Goal: Task Accomplishment & Management: Manage account settings

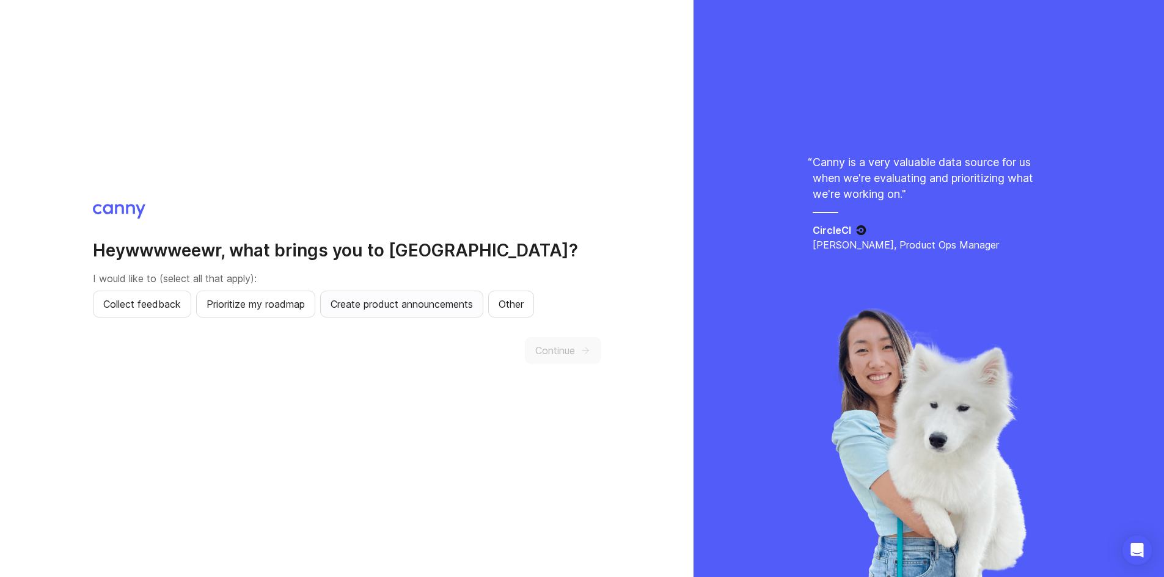
click at [473, 300] on span "Create product announcements" at bounding box center [401, 304] width 142 height 15
click at [538, 343] on span "Continue" at bounding box center [555, 350] width 40 height 15
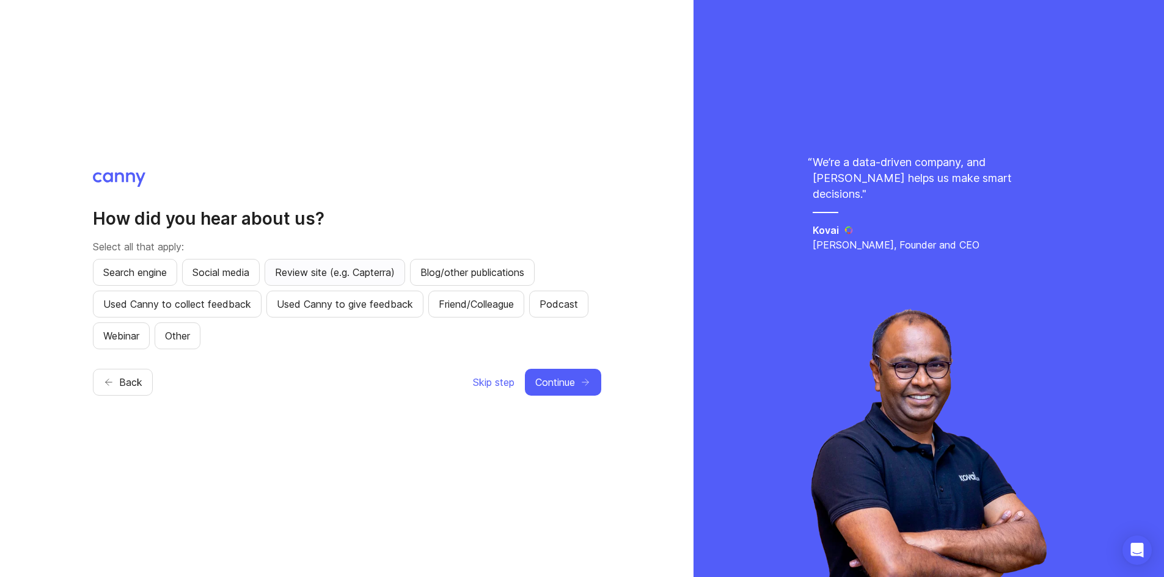
click at [320, 277] on span "Review site (e.g. Capterra)" at bounding box center [335, 272] width 120 height 15
click at [585, 373] on button "Continue" at bounding box center [563, 382] width 76 height 27
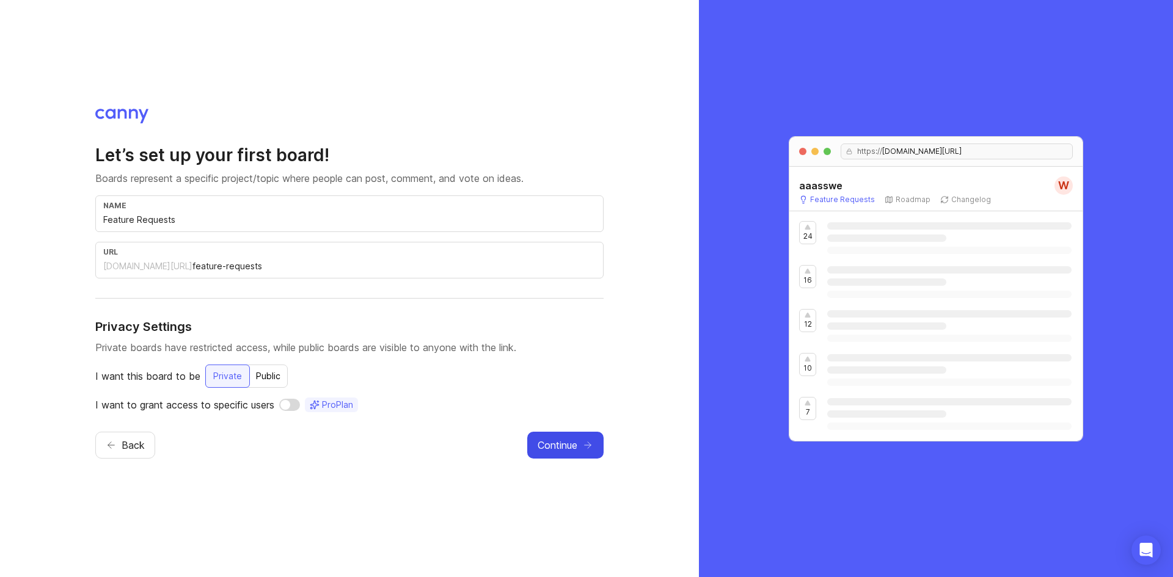
click at [551, 440] on span "Continue" at bounding box center [558, 445] width 40 height 15
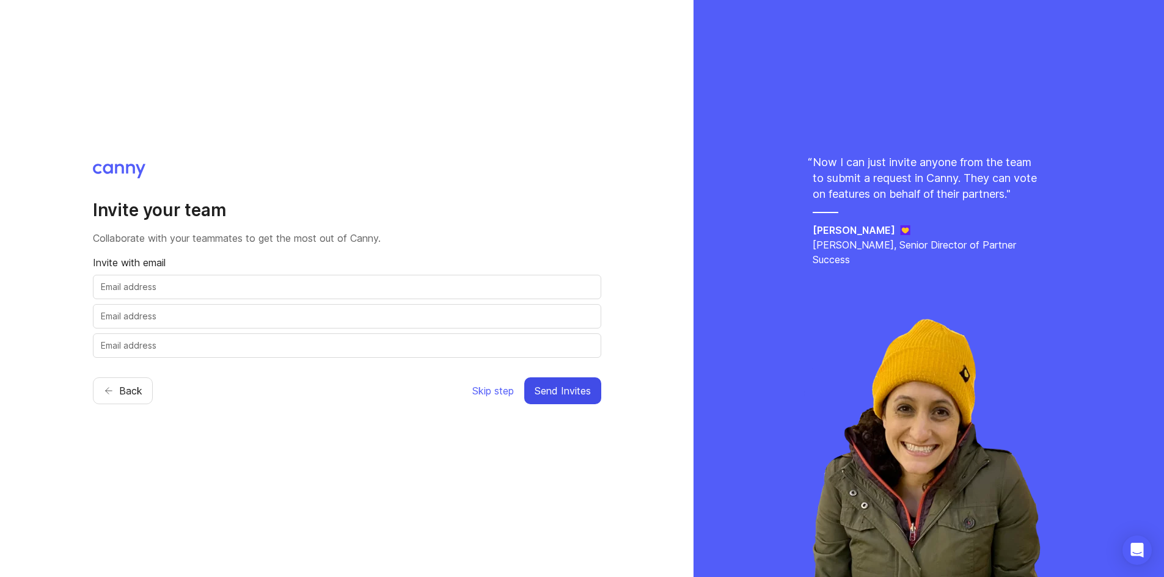
drag, startPoint x: 602, startPoint y: 388, endPoint x: 469, endPoint y: 388, distance: 132.6
click at [481, 419] on div "Invite your team Collaborate with your teammates to get the most out of [PERSON…" at bounding box center [346, 288] width 693 height 577
click at [487, 387] on span "Skip step" at bounding box center [493, 391] width 42 height 15
click at [508, 390] on span "Skip step" at bounding box center [493, 391] width 42 height 15
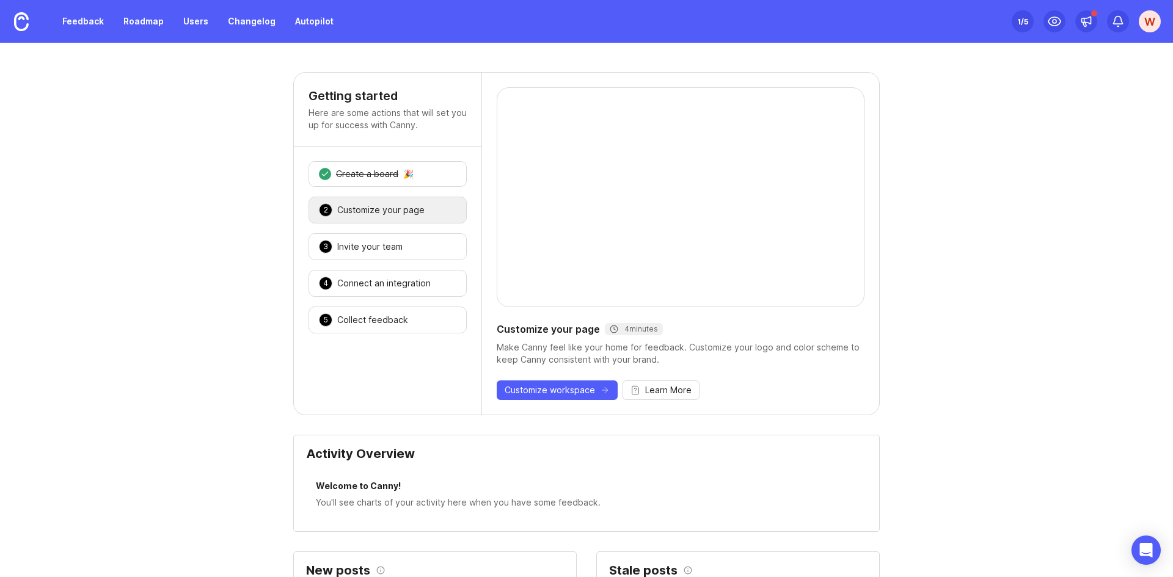
click at [340, 217] on div "2 Customize your page 🎉" at bounding box center [388, 210] width 158 height 27
click at [404, 218] on div "2 Customize your page 🎉" at bounding box center [388, 210] width 158 height 27
click at [386, 253] on div "3 Invite your team 🎉" at bounding box center [388, 246] width 158 height 27
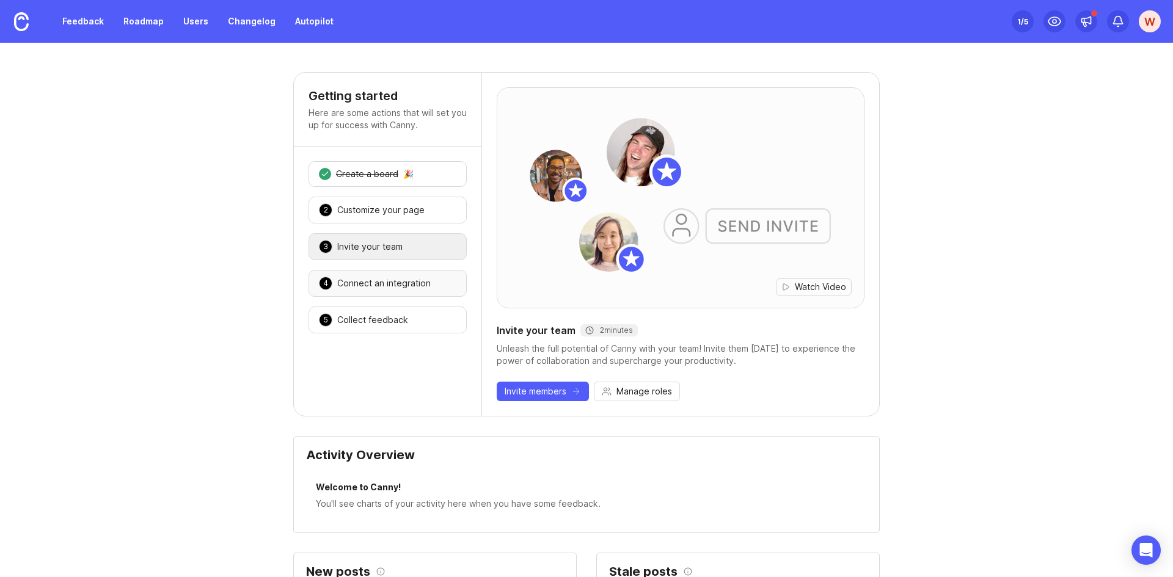
click at [386, 277] on div "4 Connect an integration 🎉" at bounding box center [388, 283] width 158 height 27
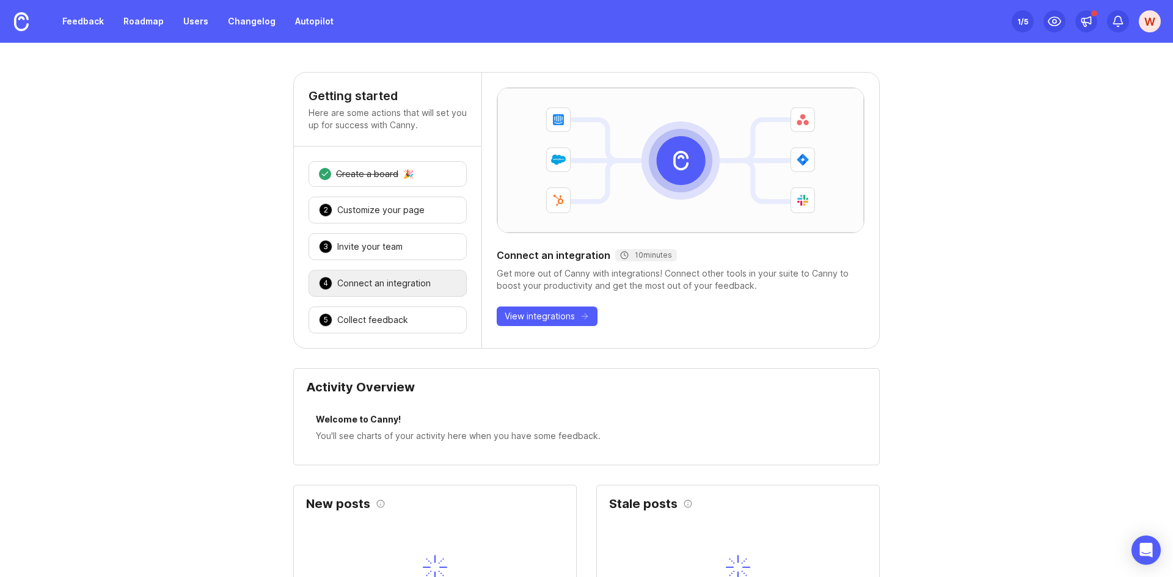
click at [385, 295] on div "4 Connect an integration 🎉" at bounding box center [388, 283] width 158 height 27
click at [381, 315] on div "Collect feedback" at bounding box center [372, 320] width 71 height 12
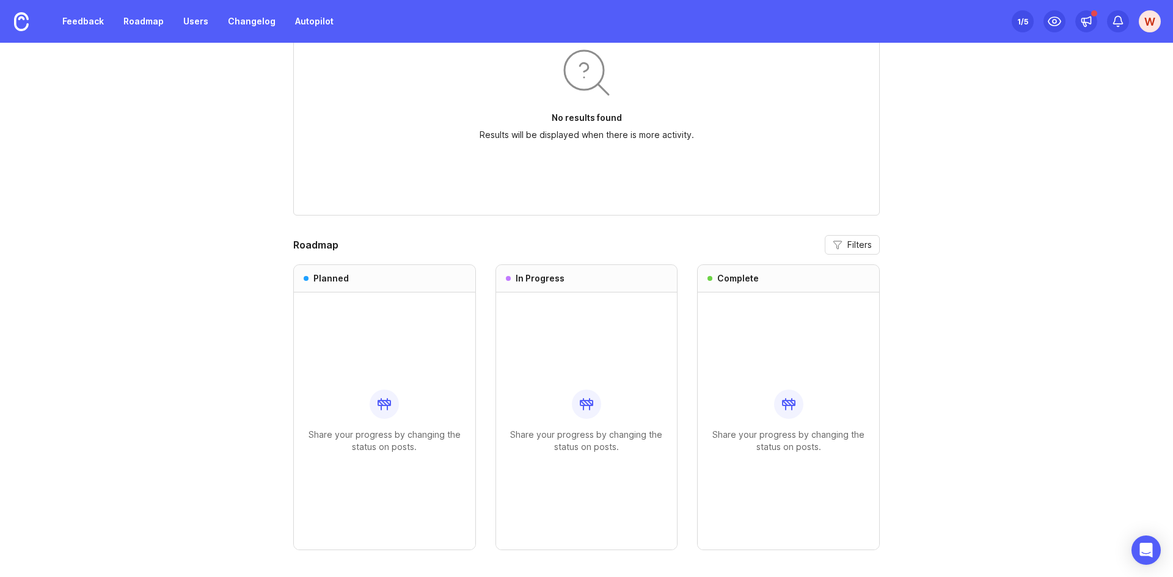
scroll to position [881, 0]
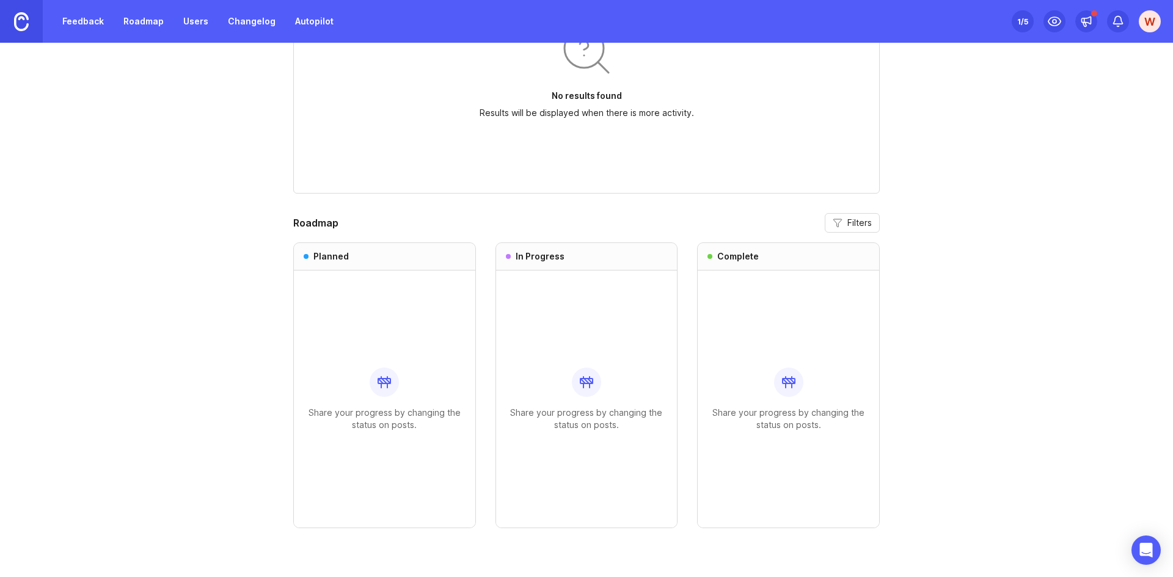
click at [31, 27] on link at bounding box center [21, 21] width 43 height 43
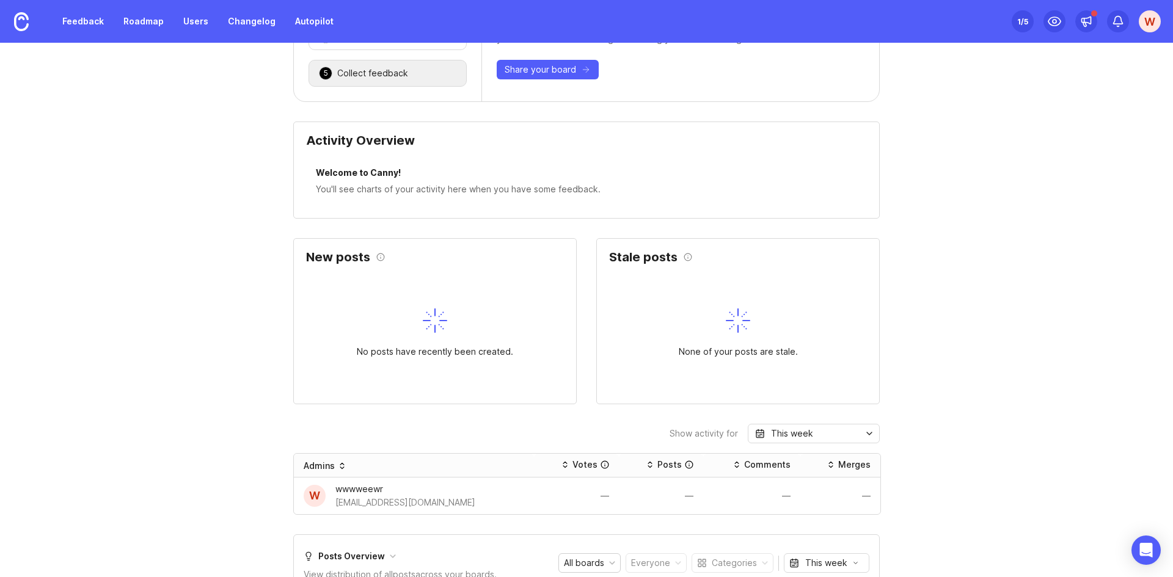
scroll to position [0, 0]
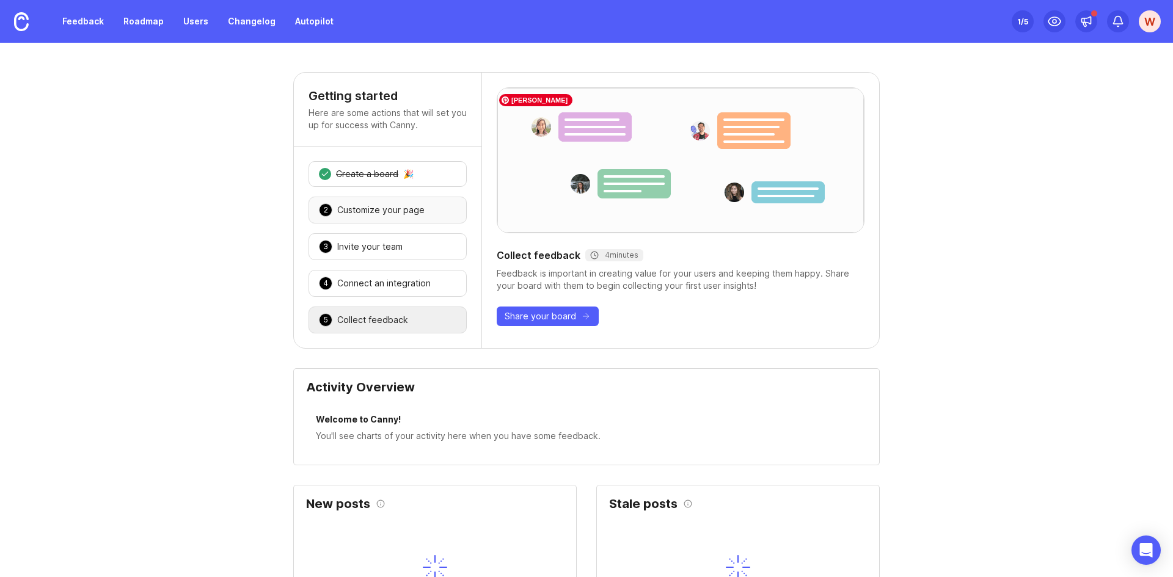
click at [410, 201] on div "2 Customize your page 🎉" at bounding box center [388, 210] width 158 height 27
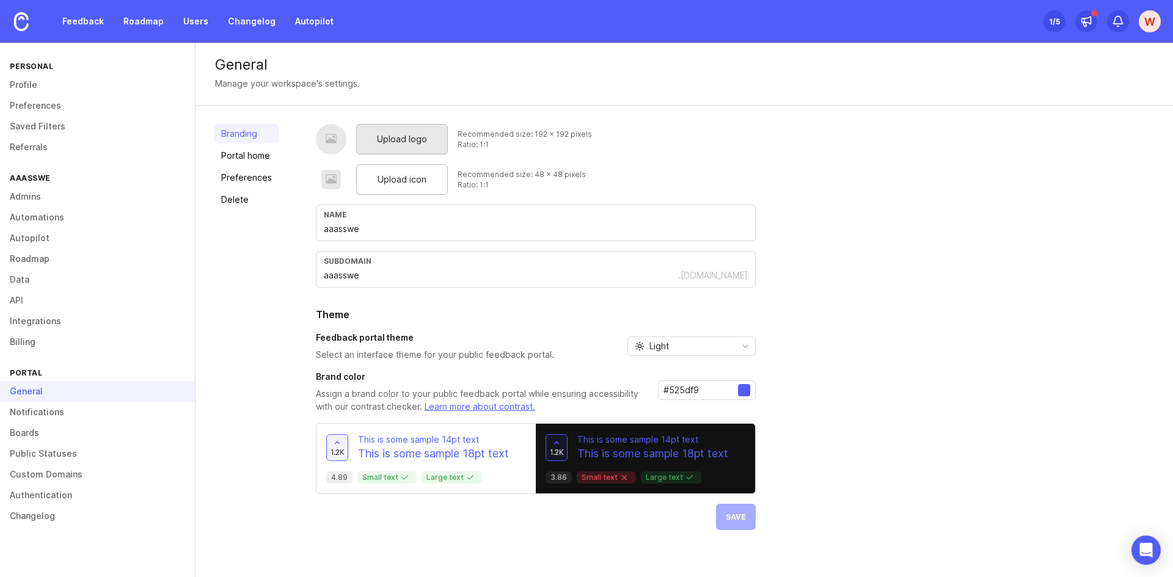
click at [401, 133] on span "Upload logo" at bounding box center [402, 139] width 50 height 13
click at [392, 175] on span "Upload icon" at bounding box center [402, 179] width 49 height 13
click at [733, 362] on div "Upload logo Recommended size: 192 x 192 pixels Ratio: 1:1 Upload icon Recommend…" at bounding box center [536, 327] width 440 height 406
click at [733, 343] on div "Light" at bounding box center [691, 347] width 128 height 20
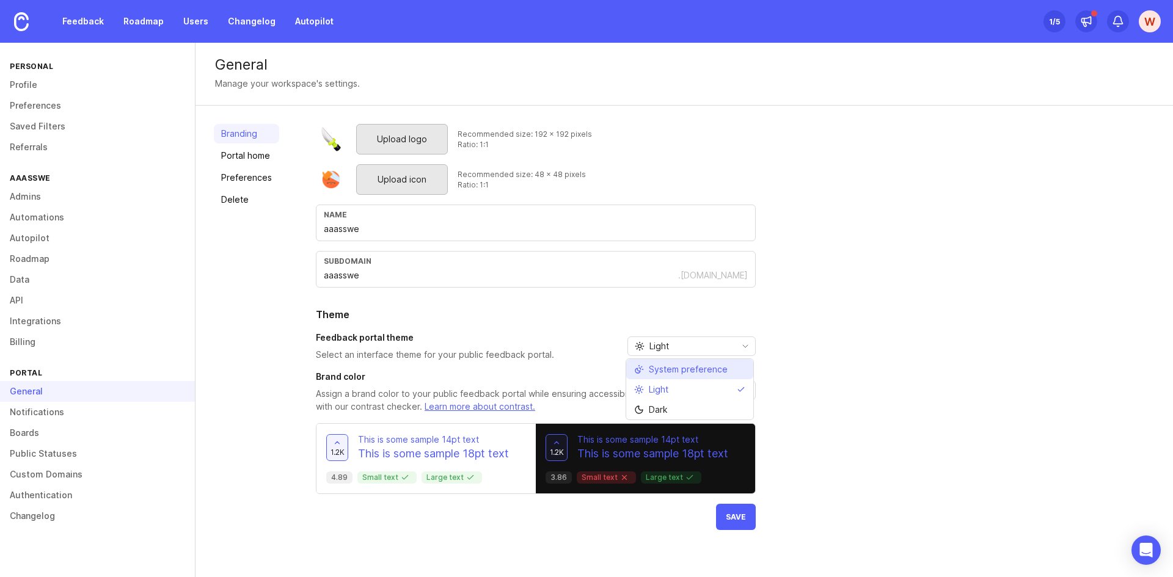
click at [805, 357] on div "Upload logo Recommended size: 192 x 192 pixels Ratio: 1:1 Upload icon Recommend…" at bounding box center [735, 327] width 839 height 406
click at [747, 389] on div at bounding box center [744, 390] width 12 height 12
click at [743, 392] on div at bounding box center [744, 390] width 12 height 12
click at [742, 392] on div at bounding box center [744, 390] width 12 height 12
click at [698, 392] on input "#525df9" at bounding box center [700, 390] width 75 height 13
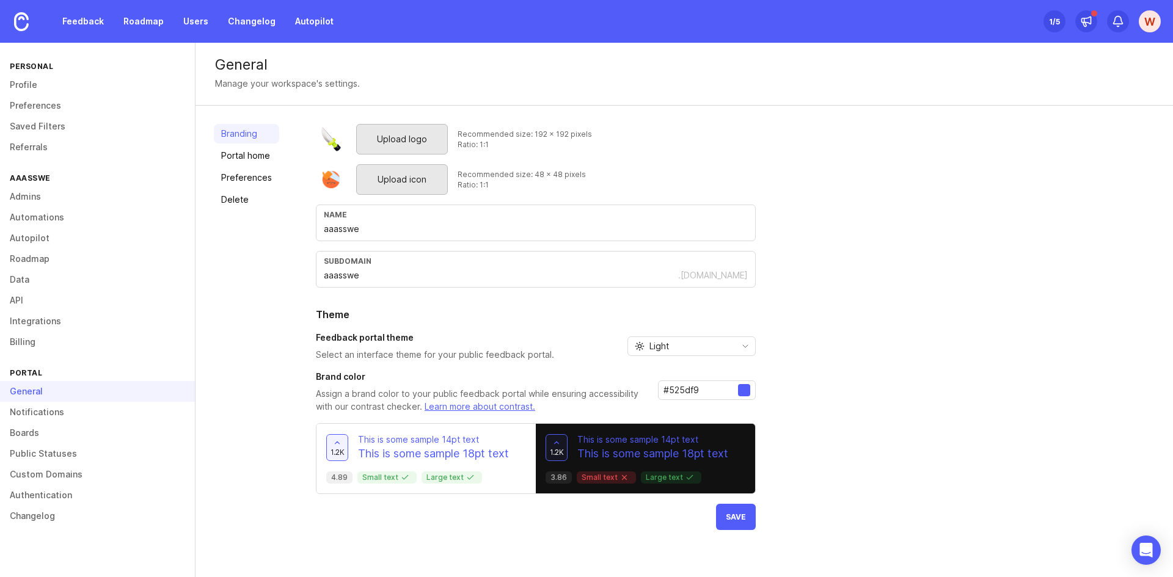
click at [698, 392] on input "#525df9" at bounding box center [700, 390] width 75 height 13
click at [752, 388] on div "#525df9" at bounding box center [707, 391] width 98 height 20
click at [745, 387] on div at bounding box center [744, 390] width 12 height 12
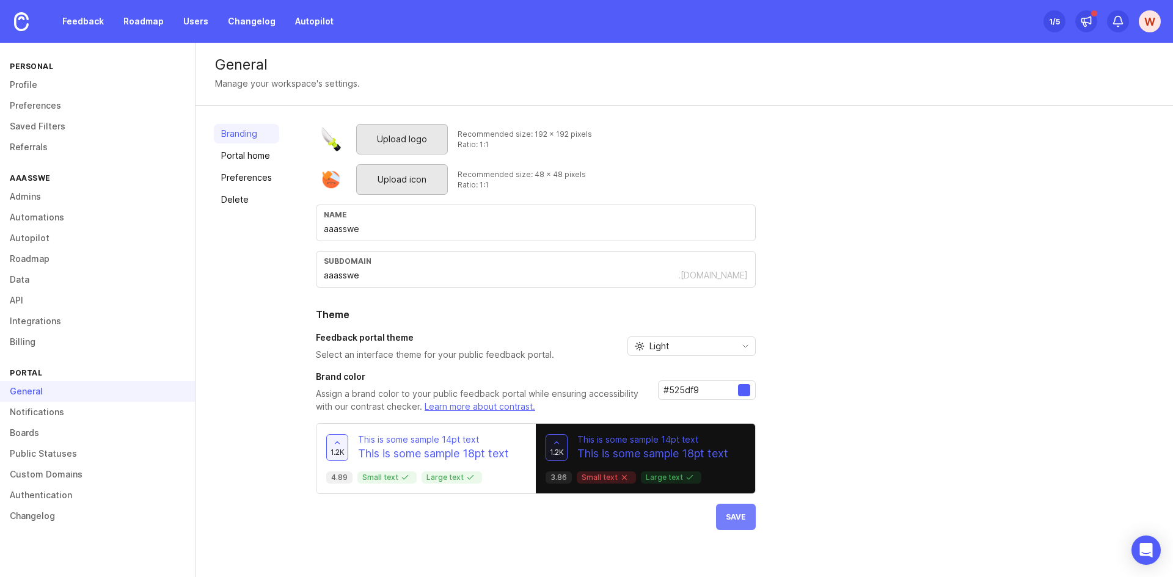
click at [740, 511] on button "Save" at bounding box center [736, 517] width 40 height 26
click at [20, 82] on link "Profile" at bounding box center [97, 85] width 195 height 21
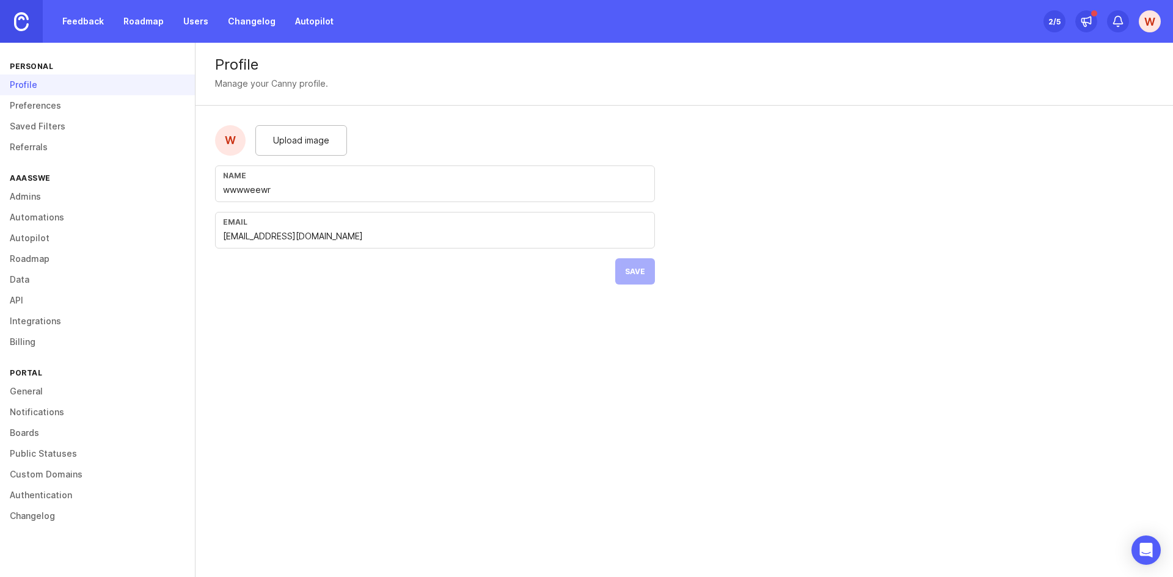
click at [29, 33] on link at bounding box center [21, 21] width 43 height 43
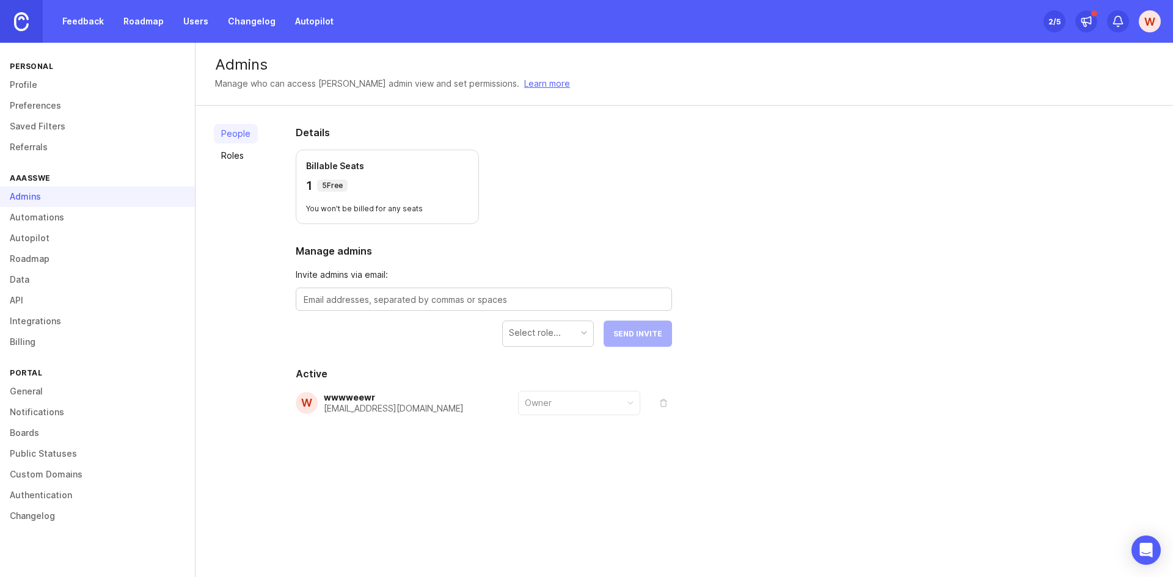
click at [23, 26] on img at bounding box center [21, 21] width 15 height 19
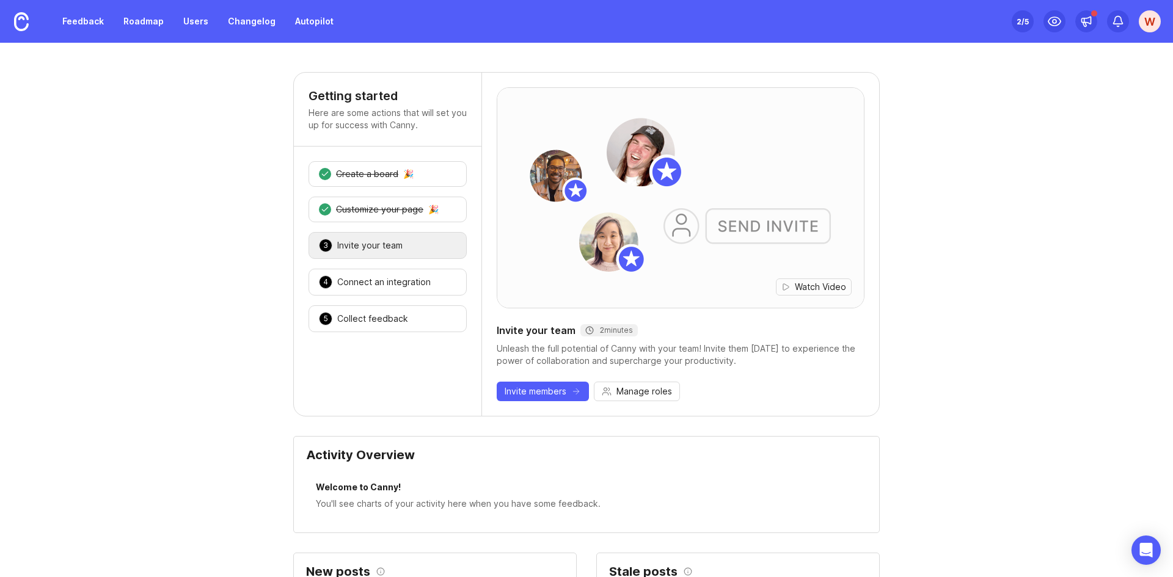
click at [402, 303] on div "1 Create a board 🎉 2 Customize your page 🎉 3 Invite your team 🎉 4 Connect an in…" at bounding box center [388, 247] width 188 height 200
click at [404, 293] on div "4 Connect an integration 🎉" at bounding box center [388, 282] width 158 height 27
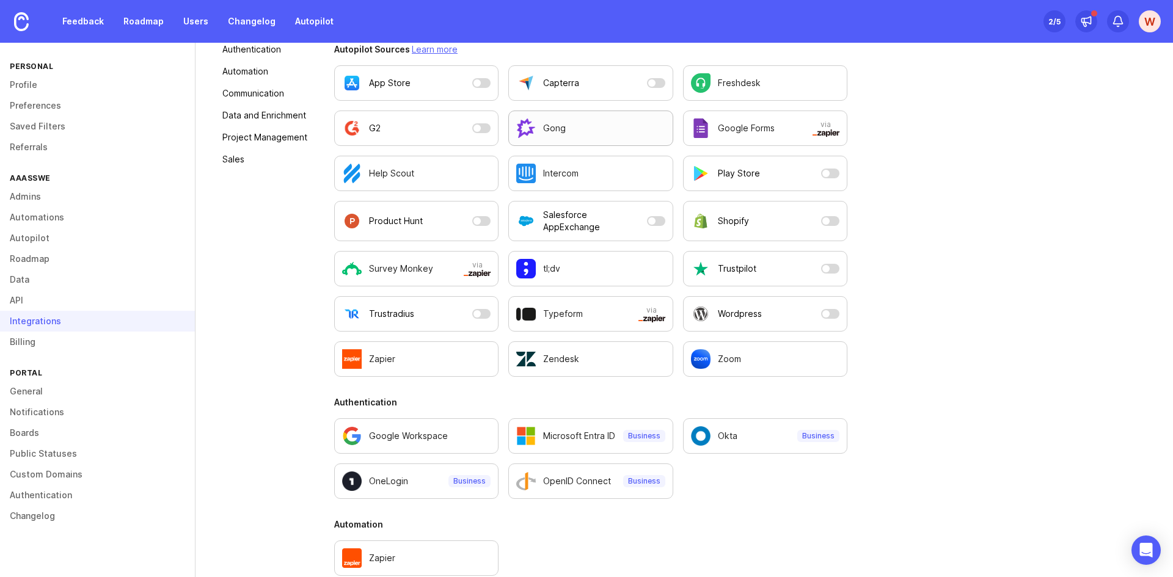
scroll to position [244, 0]
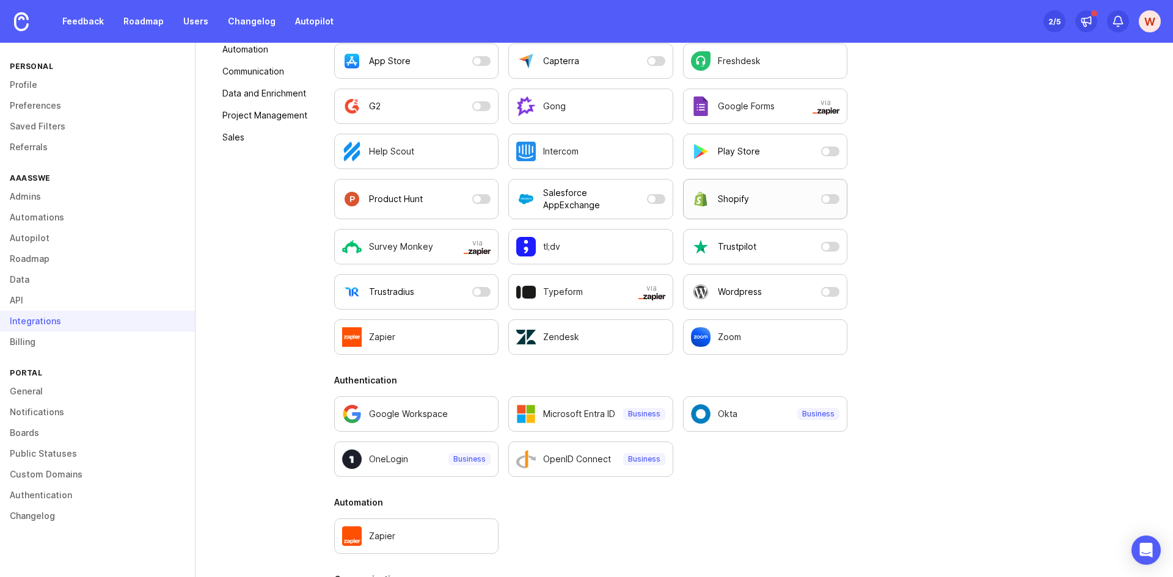
click at [836, 200] on button "Shopify" at bounding box center [765, 199] width 164 height 40
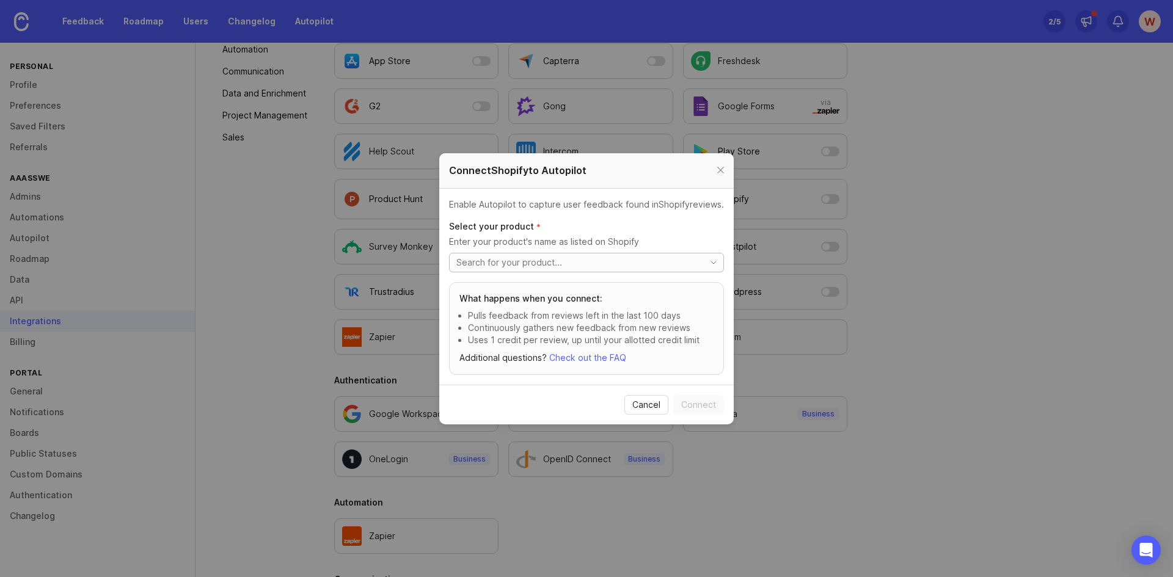
click at [617, 271] on div "toggle menu" at bounding box center [574, 263] width 249 height 18
click at [584, 277] on li "No results found" at bounding box center [586, 284] width 273 height 16
click at [569, 287] on li "No results found" at bounding box center [586, 284] width 273 height 16
click at [612, 255] on div "toggle menu" at bounding box center [574, 263] width 249 height 18
click at [639, 399] on span "Cancel" at bounding box center [646, 405] width 28 height 12
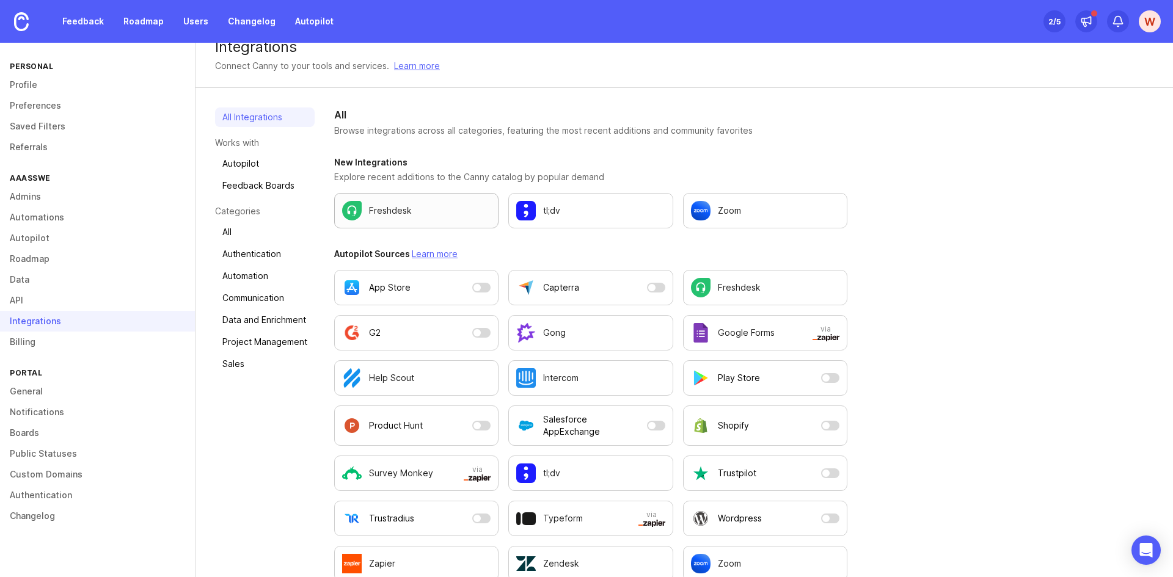
scroll to position [0, 0]
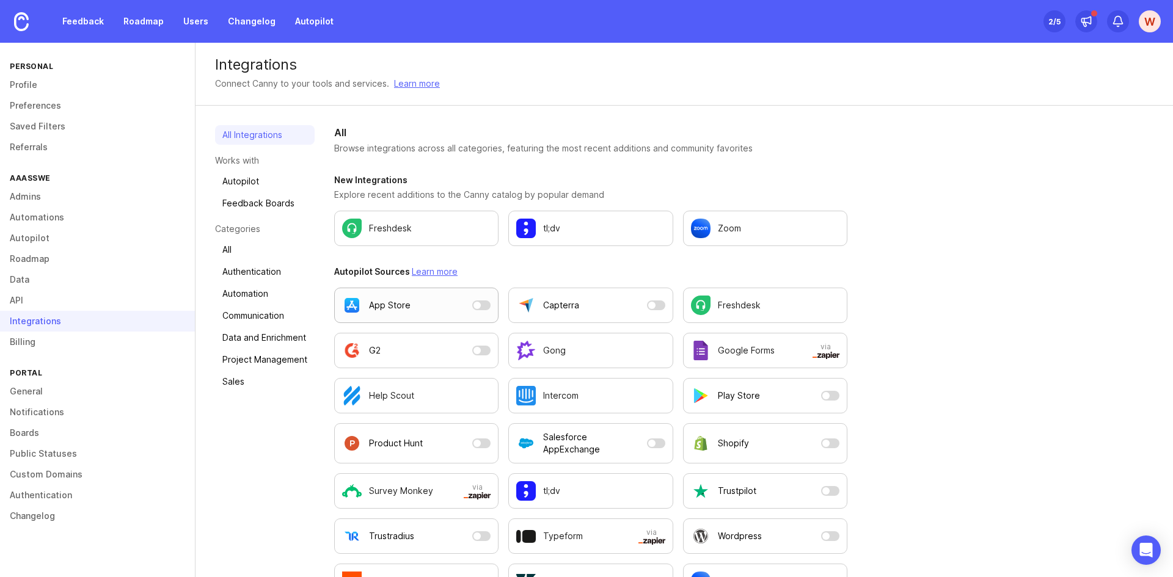
click at [478, 307] on button "App Store" at bounding box center [416, 305] width 164 height 35
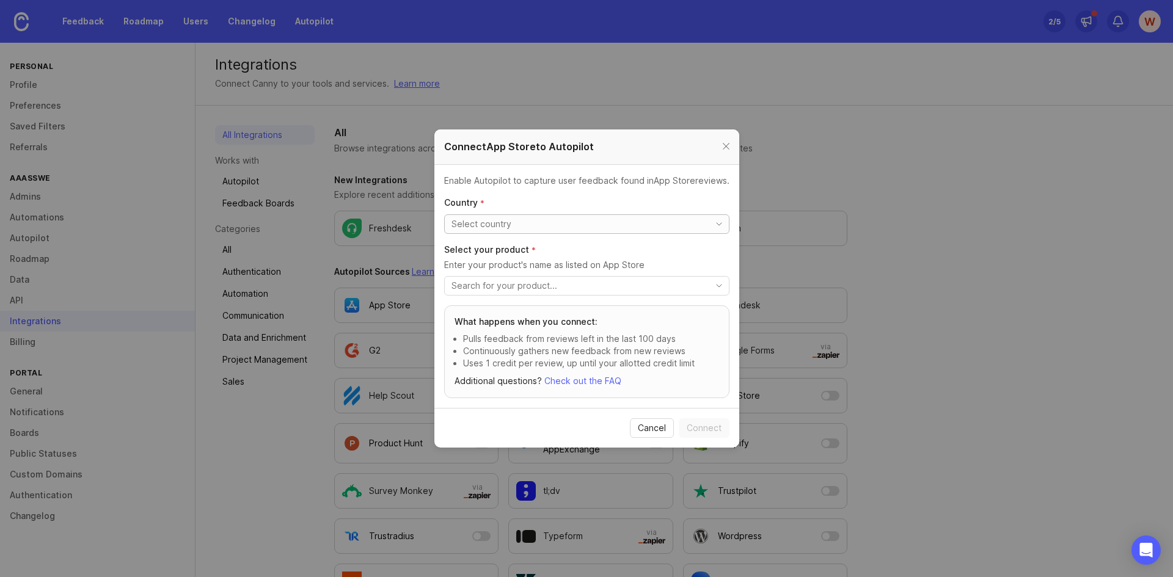
click at [613, 232] on div "toggle menu" at bounding box center [575, 224] width 260 height 18
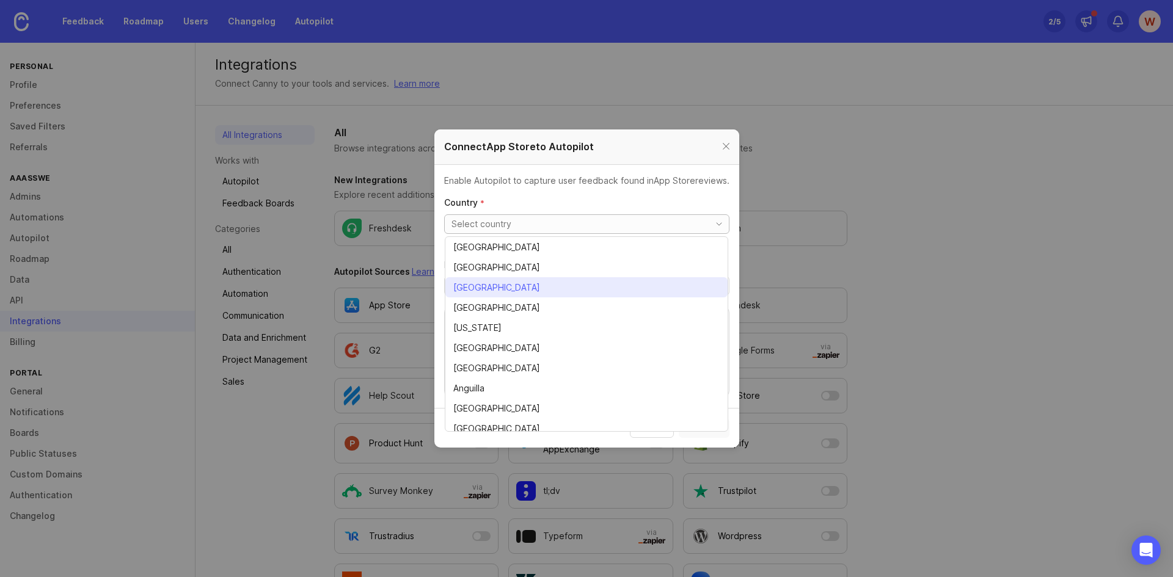
click at [571, 313] on li "[GEOGRAPHIC_DATA]" at bounding box center [586, 308] width 282 height 20
type input "[GEOGRAPHIC_DATA]"
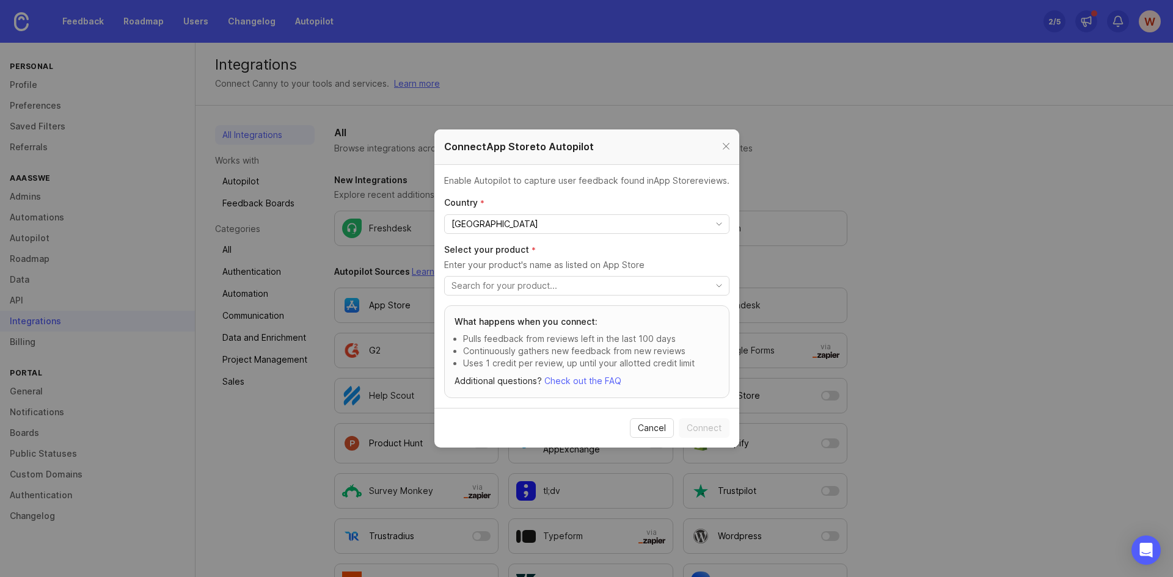
click at [602, 268] on p "Enter your product's name as listed on App Store" at bounding box center [586, 265] width 285 height 12
click at [600, 283] on input "toggle menu" at bounding box center [577, 285] width 252 height 13
click at [731, 276] on section "Enable Autopilot to capture user feedback found in App Store reviews. Country *…" at bounding box center [586, 286] width 305 height 243
click at [726, 281] on icon "toggle icon" at bounding box center [719, 286] width 20 height 10
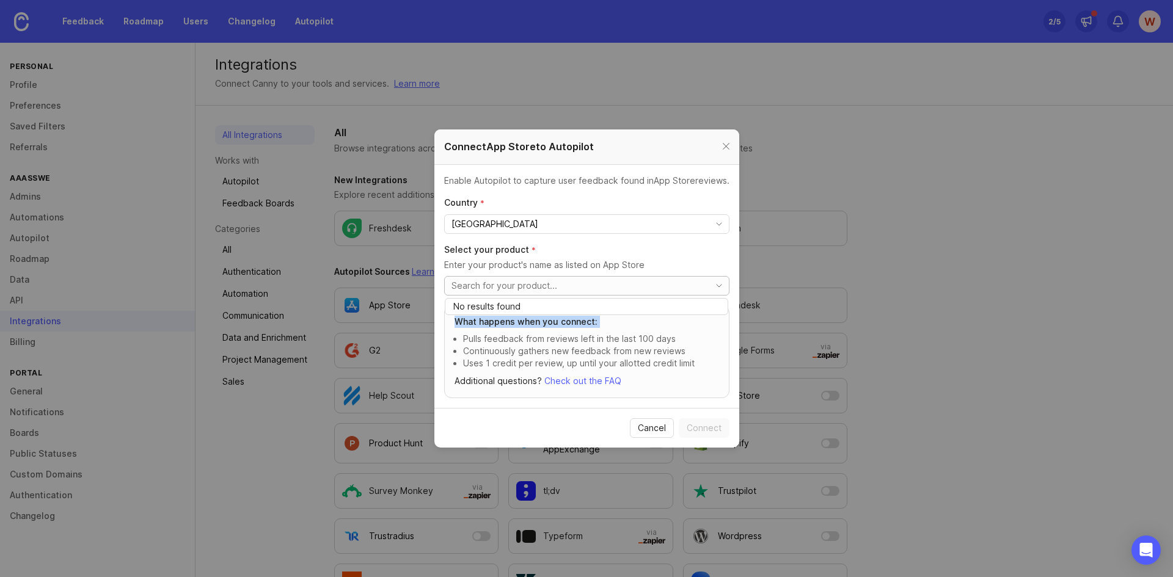
click at [726, 281] on icon "toggle icon" at bounding box center [719, 286] width 20 height 10
click at [695, 359] on p "Uses 1 credit per review, up until your allotted credit limit" at bounding box center [591, 363] width 256 height 12
click at [655, 437] on button "Cancel" at bounding box center [652, 428] width 44 height 20
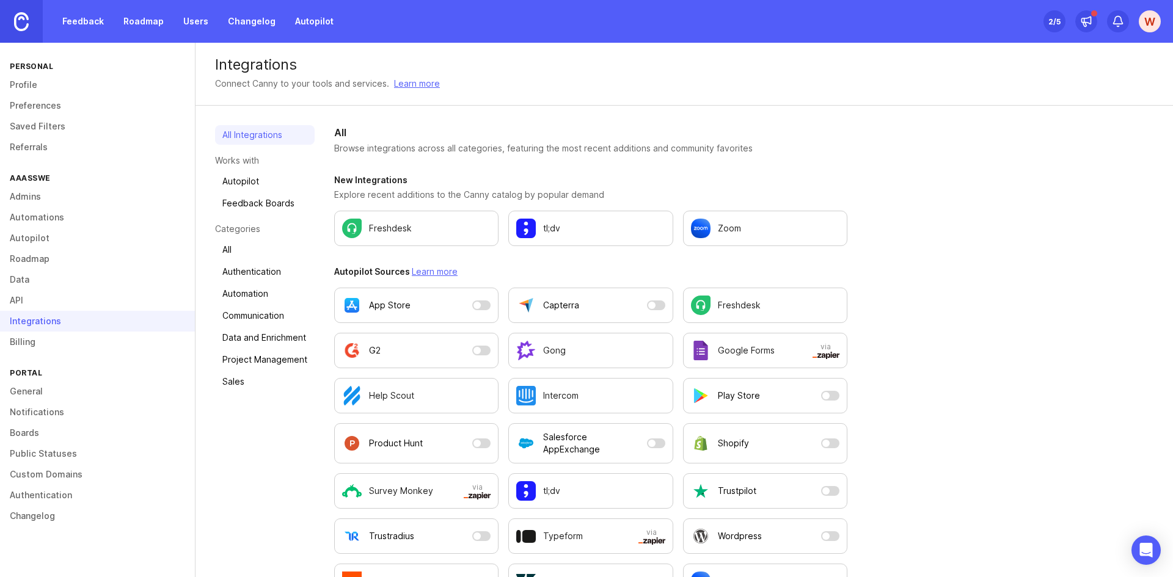
click at [37, 31] on link at bounding box center [21, 21] width 43 height 43
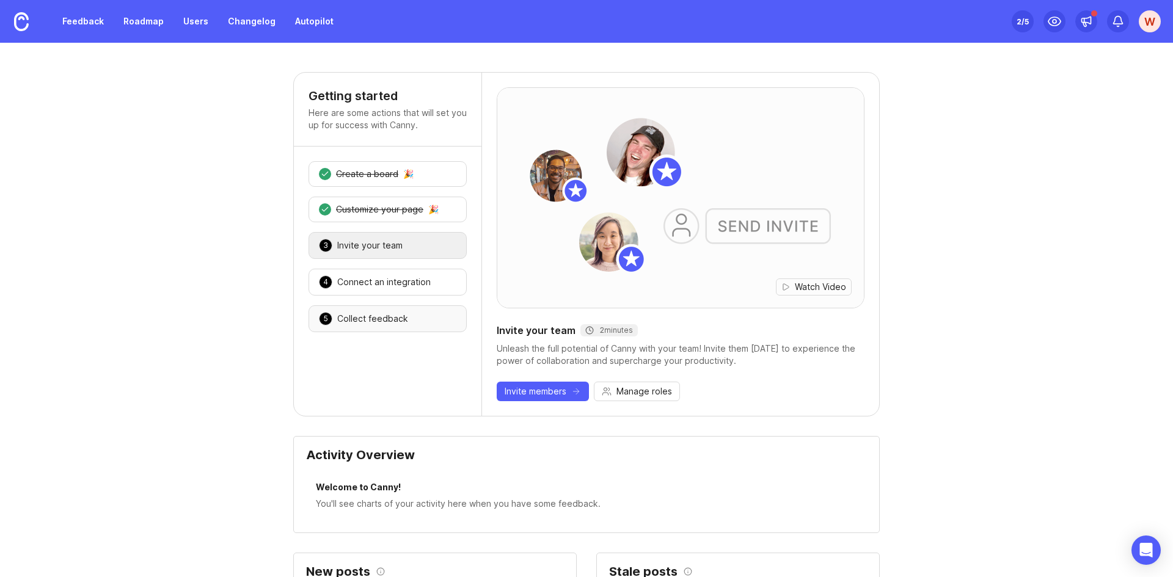
click at [379, 320] on div "Collect feedback" at bounding box center [372, 319] width 71 height 12
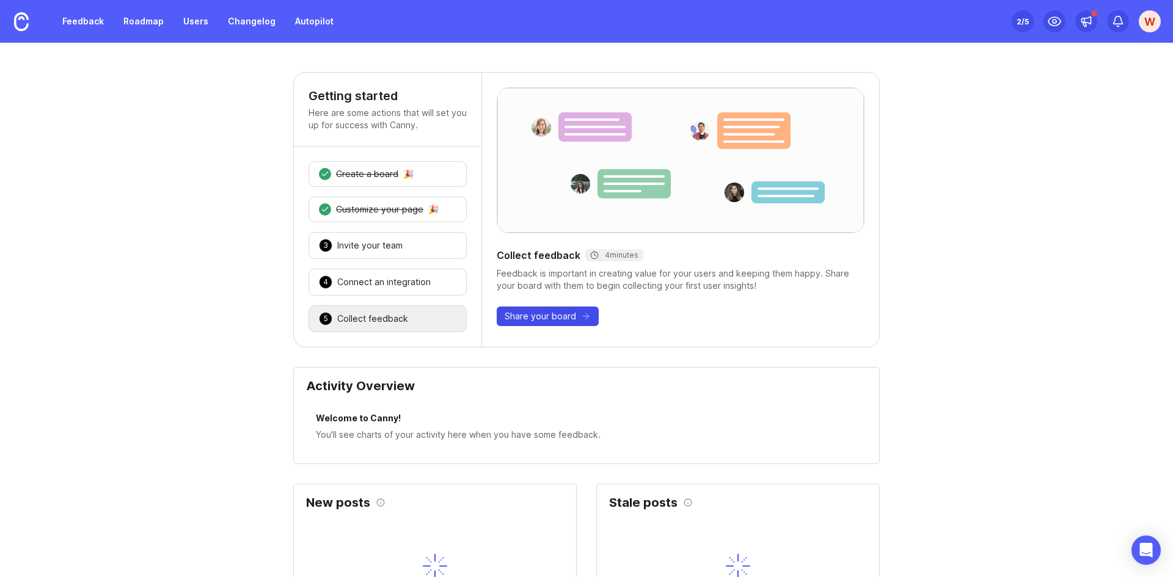
click at [540, 313] on span "Share your board" at bounding box center [540, 316] width 71 height 12
click at [121, 20] on link "Roadmap" at bounding box center [143, 21] width 55 height 22
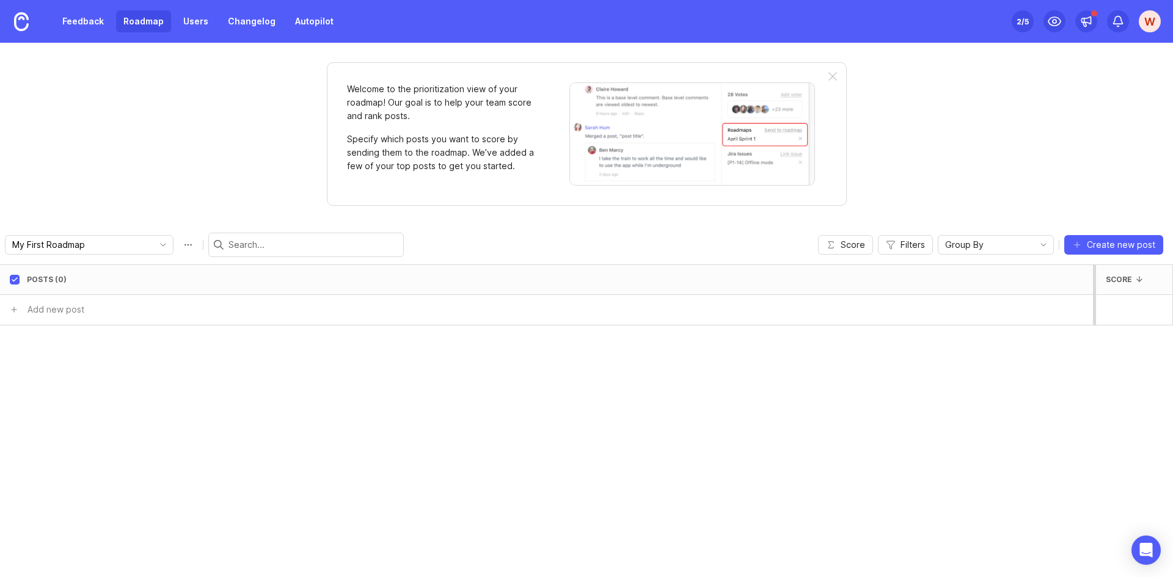
click at [155, 20] on link "Roadmap" at bounding box center [143, 21] width 55 height 22
click at [186, 21] on link "Users" at bounding box center [196, 21] width 40 height 22
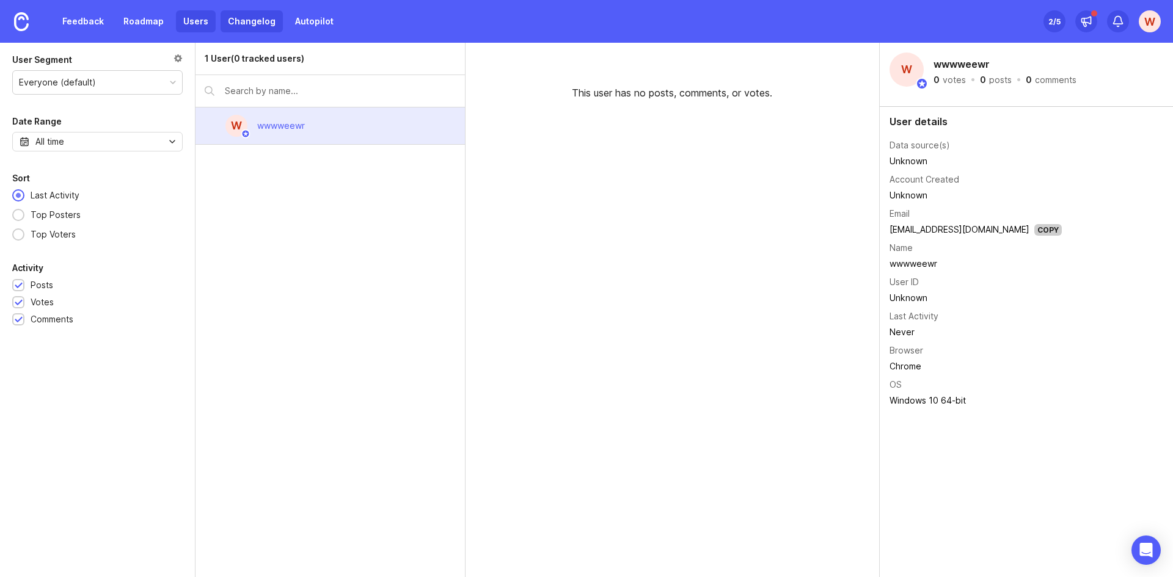
click at [221, 18] on link "Changelog" at bounding box center [252, 21] width 62 height 22
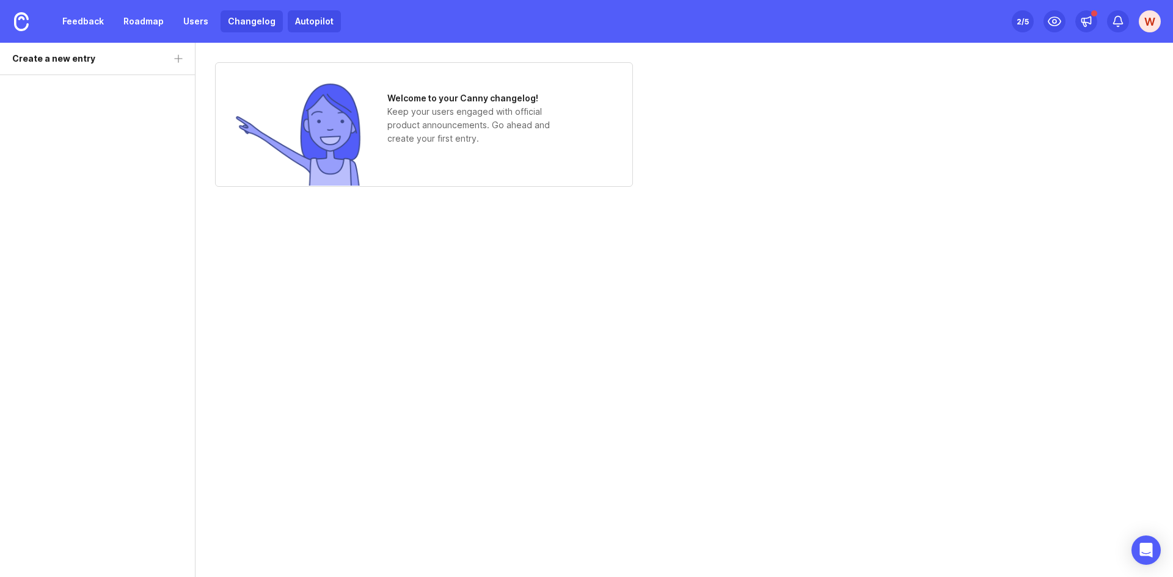
click at [308, 18] on link "Autopilot" at bounding box center [314, 21] width 53 height 22
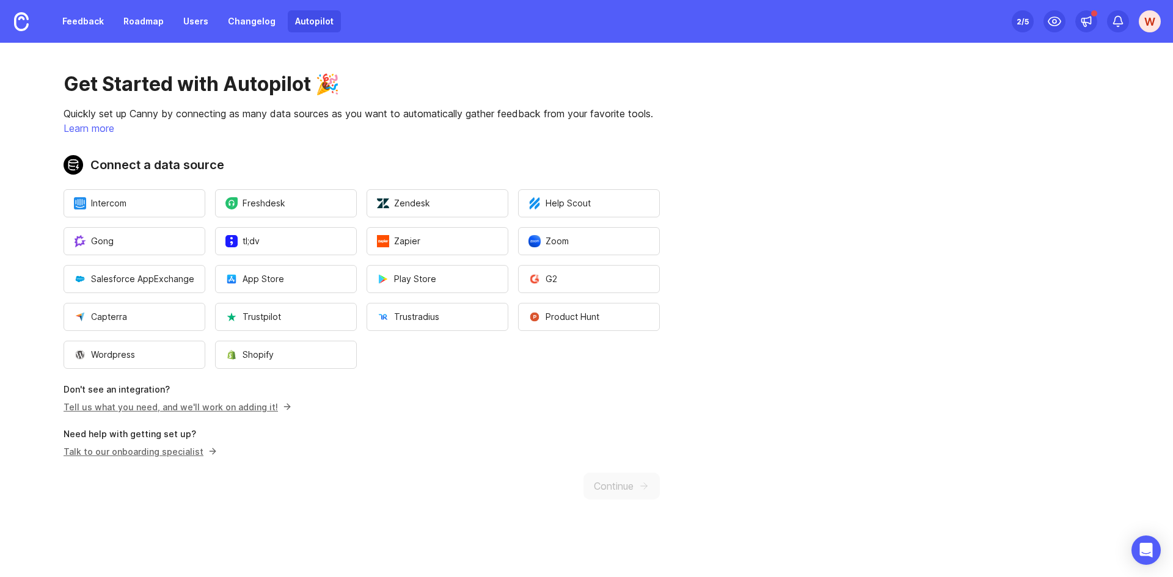
click at [916, 183] on main "Get Started with Autopilot 🎉 Quickly set up Canny by connecting as many data so…" at bounding box center [586, 310] width 1173 height 535
